Goal: Transaction & Acquisition: Purchase product/service

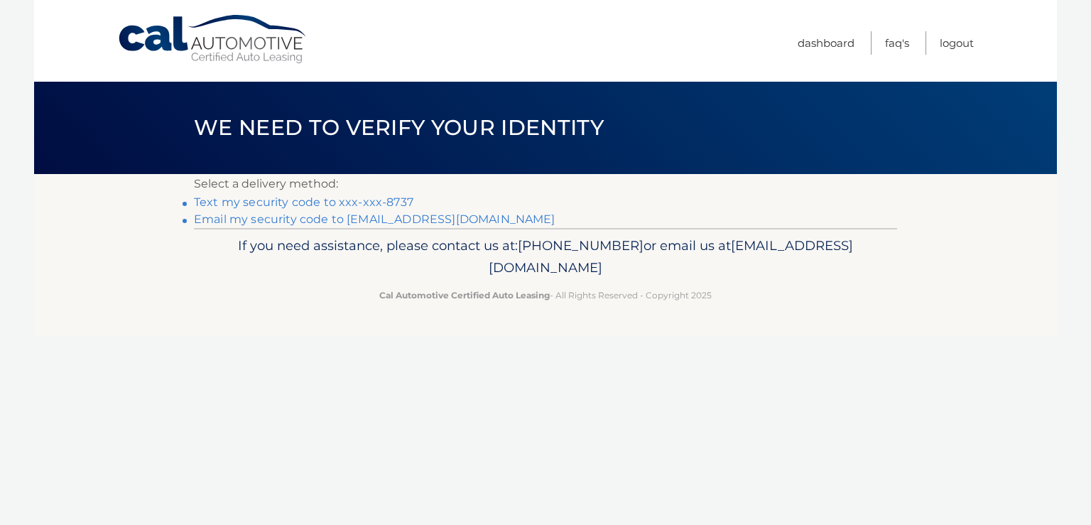
click at [197, 204] on link "Text my security code to xxx-xxx-8737" at bounding box center [303, 201] width 219 height 13
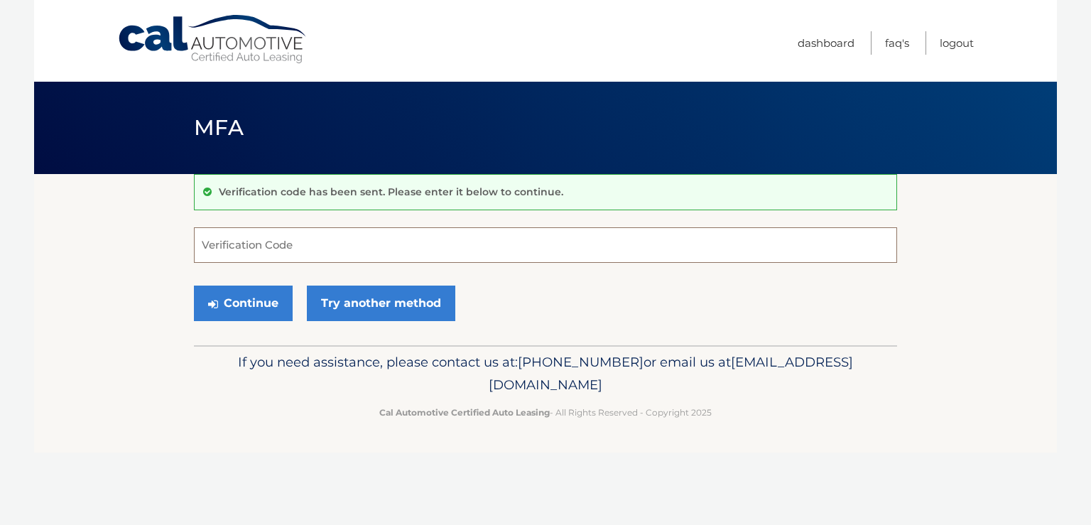
click at [312, 249] on input "Verification Code" at bounding box center [545, 245] width 703 height 36
type input "149206"
click at [261, 302] on button "Continue" at bounding box center [243, 303] width 99 height 36
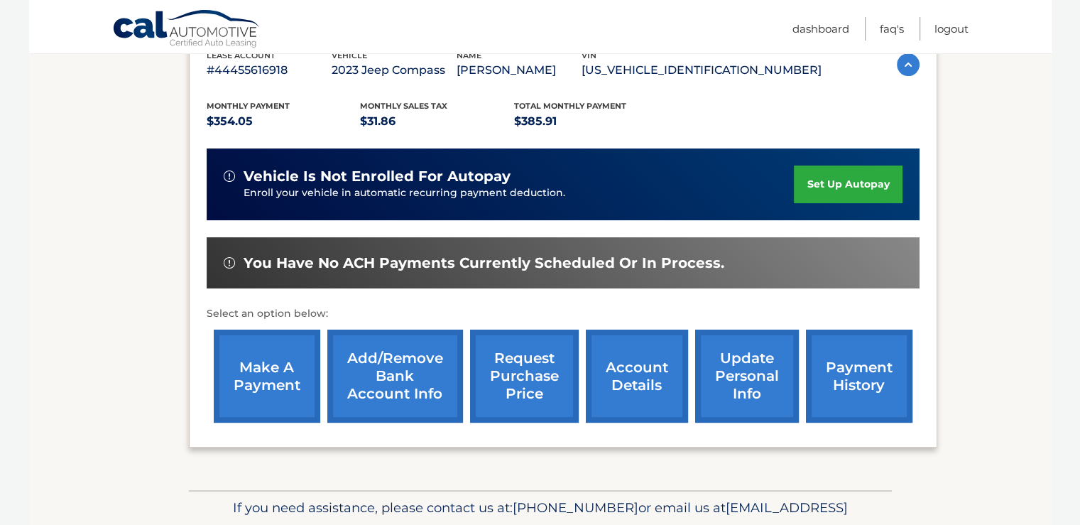
scroll to position [284, 0]
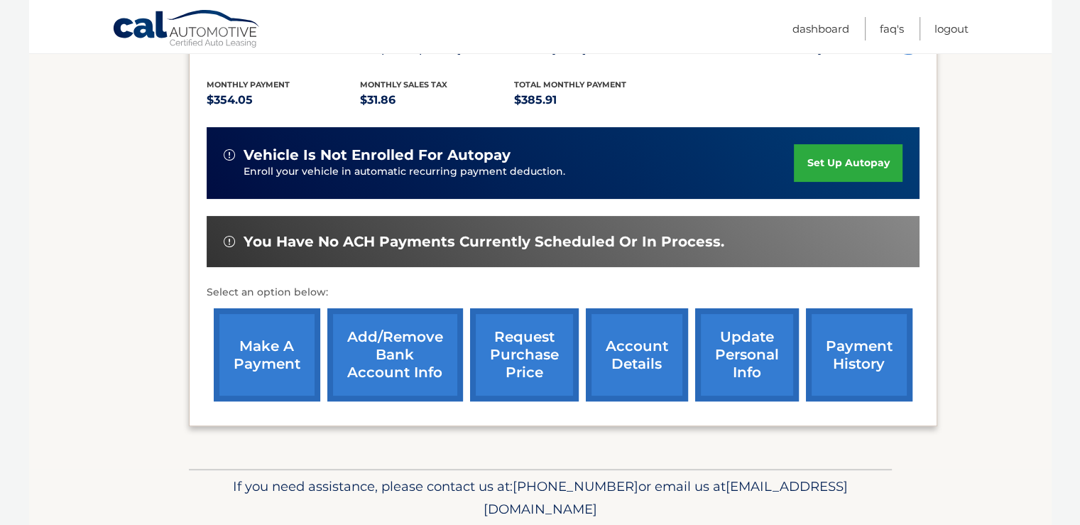
click at [591, 351] on link "account details" at bounding box center [637, 354] width 102 height 93
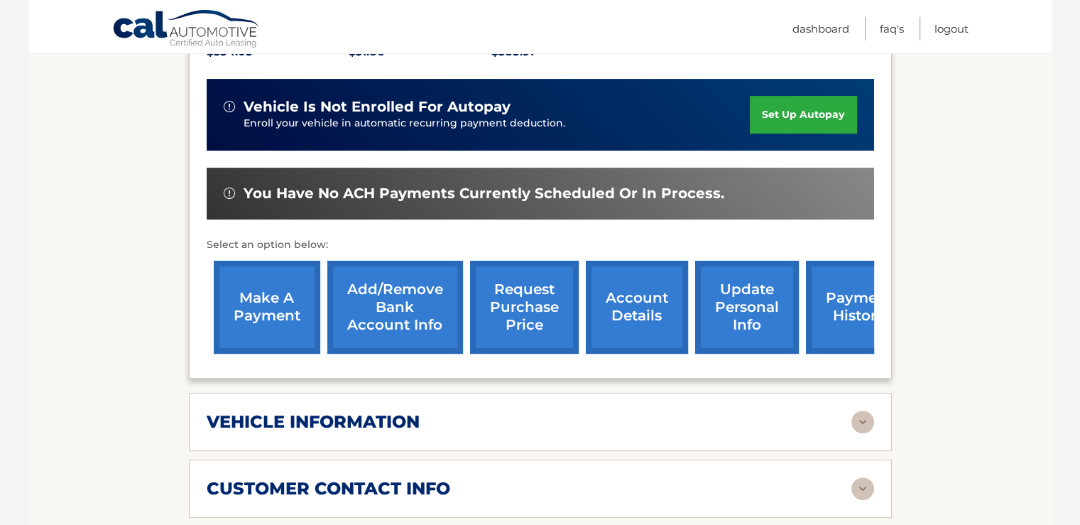
scroll to position [497, 0]
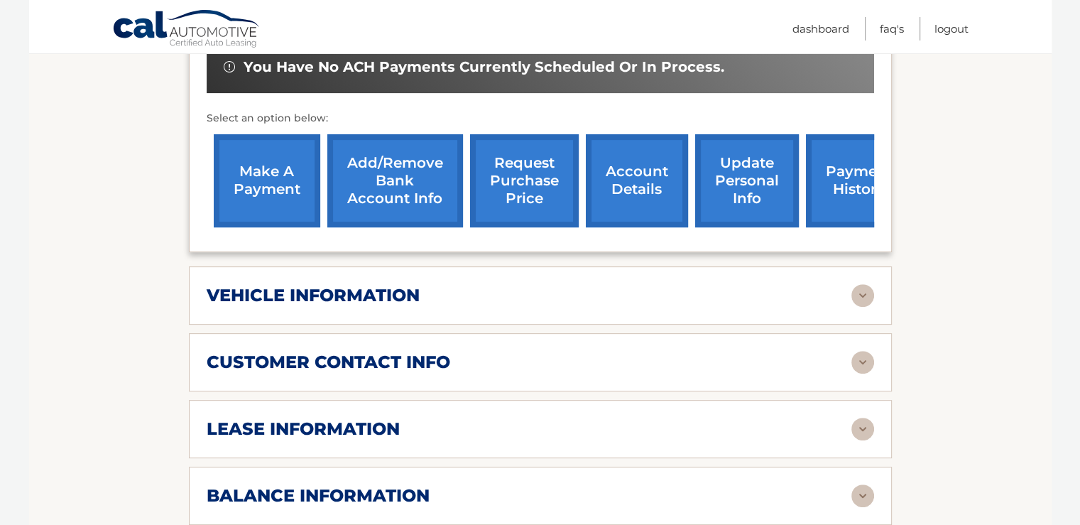
click at [864, 418] on img at bounding box center [862, 429] width 23 height 23
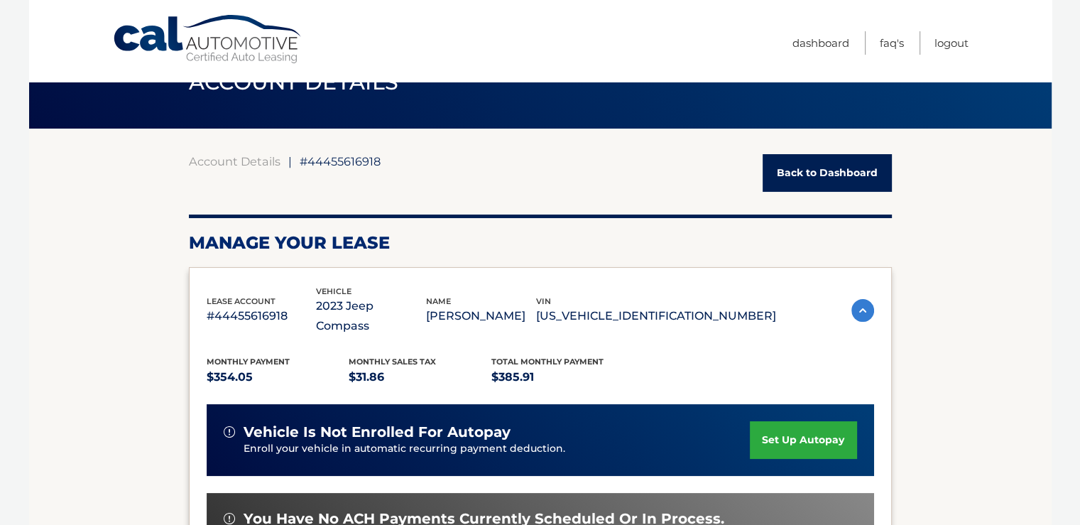
scroll to position [213, 0]
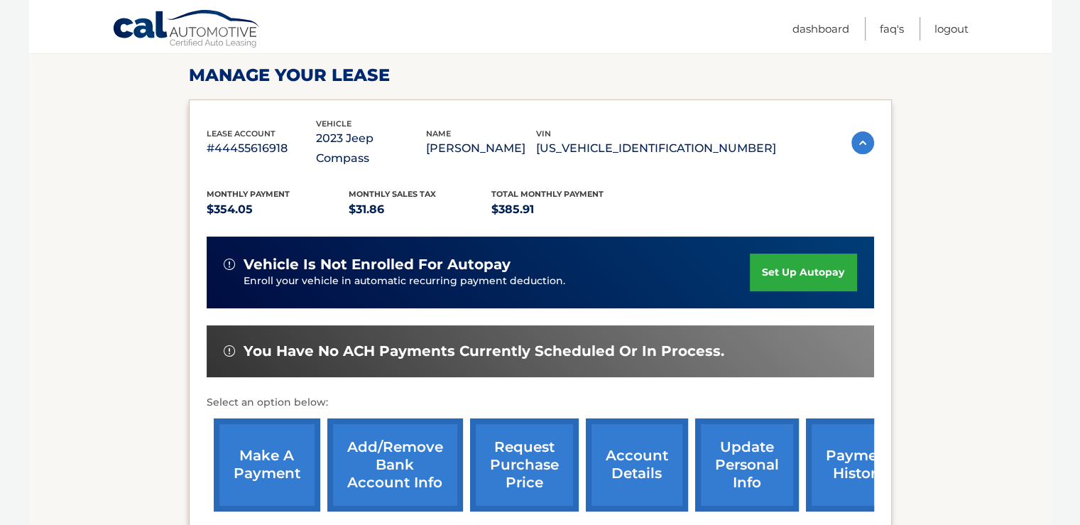
click at [265, 448] on link "make a payment" at bounding box center [267, 464] width 107 height 93
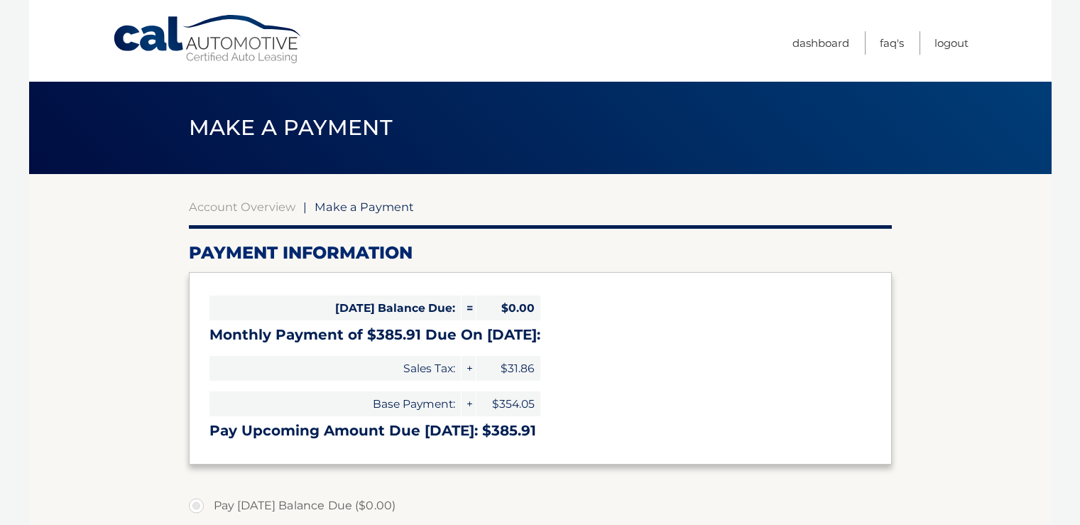
select select "ZDVmZTM3NTgtZTdhMS00MWU2LThiZGEtNjg3YTk3YjU1Mzkz"
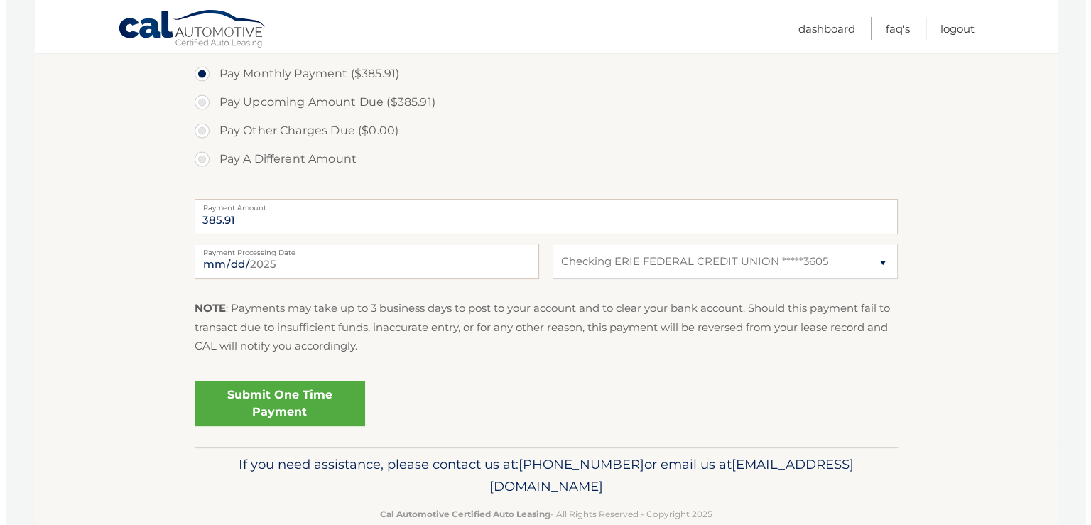
scroll to position [489, 0]
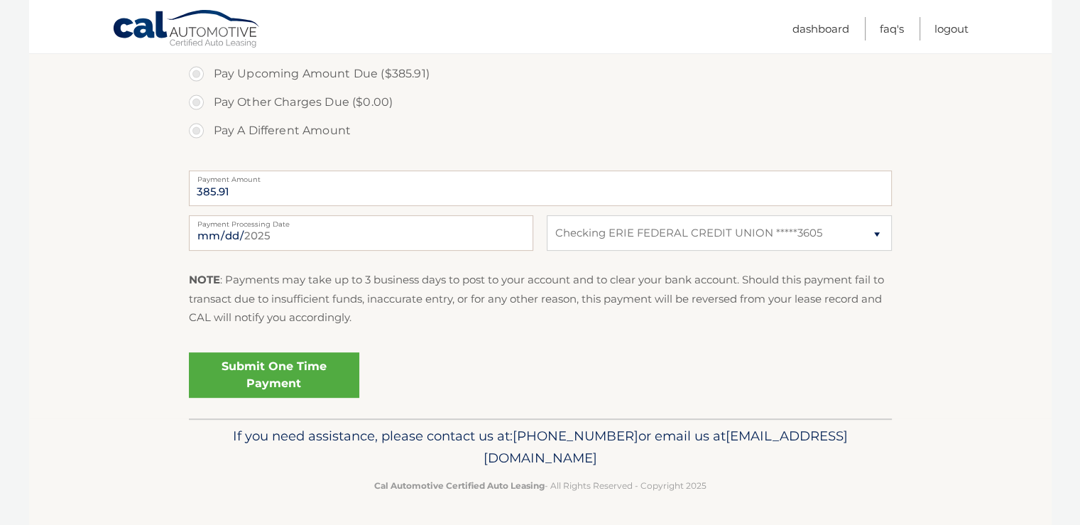
click at [284, 377] on link "Submit One Time Payment" at bounding box center [274, 374] width 170 height 45
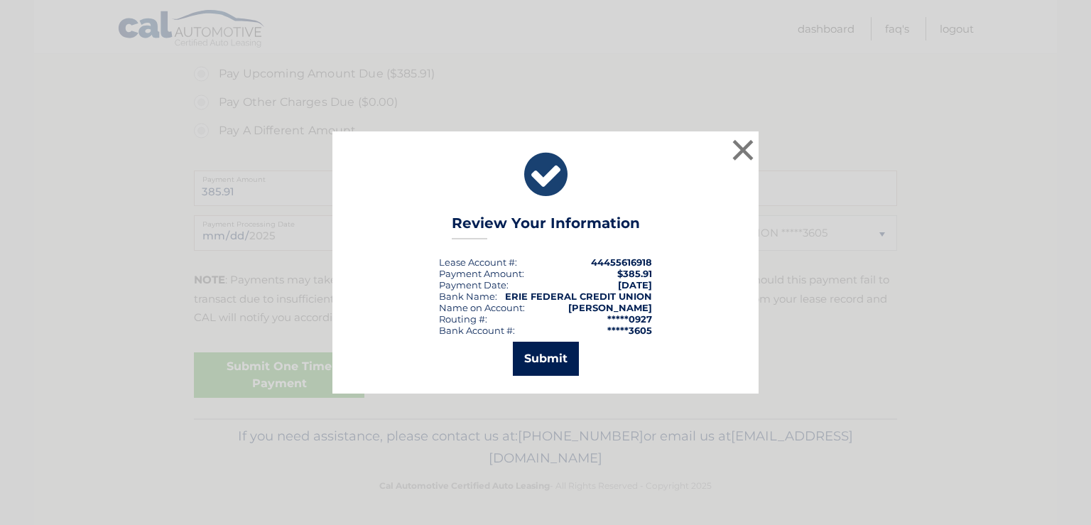
click at [534, 354] on button "Submit" at bounding box center [546, 359] width 66 height 34
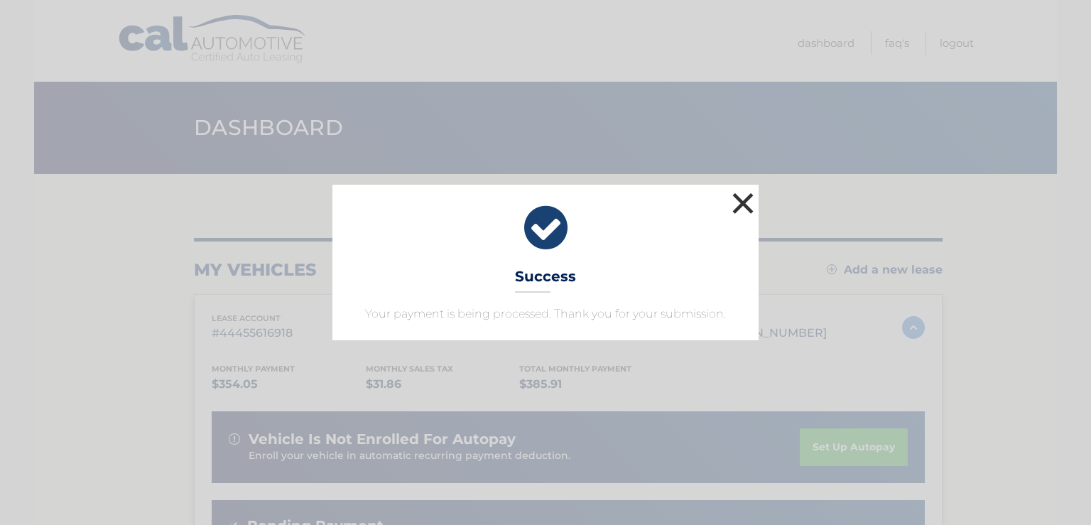
click at [736, 204] on button "×" at bounding box center [743, 203] width 28 height 28
